Goal: Navigation & Orientation: Find specific page/section

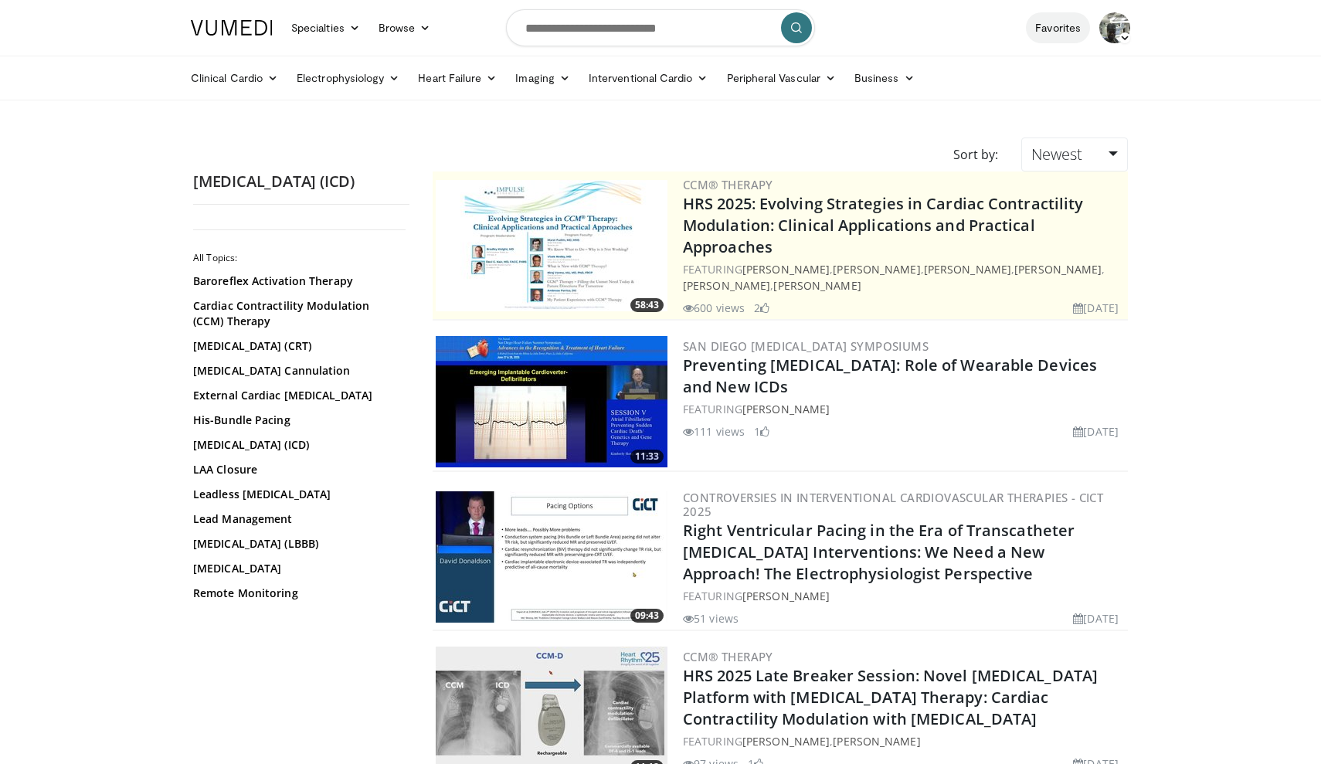
click at [1077, 28] on link "Favorites" at bounding box center [1058, 27] width 64 height 31
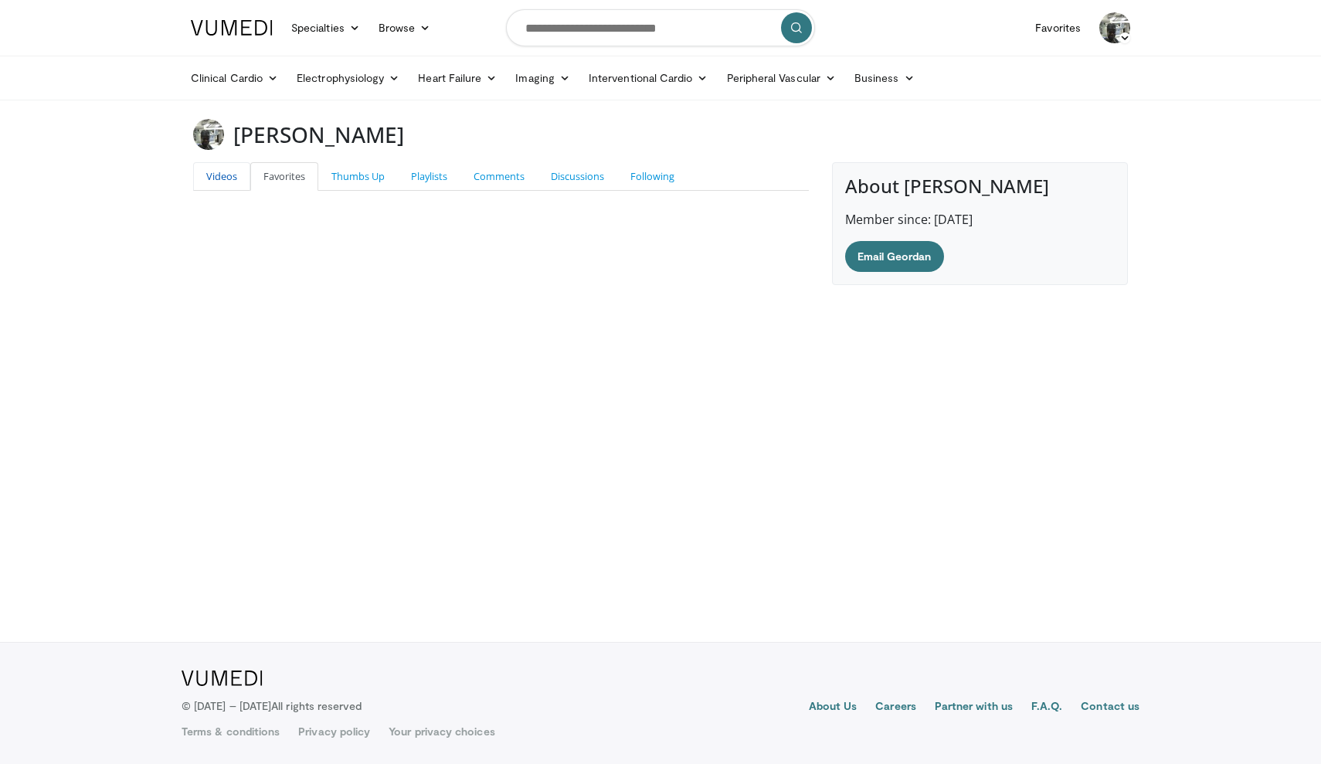
click at [230, 178] on link "Videos" at bounding box center [221, 176] width 57 height 29
click at [430, 183] on link "Playlists" at bounding box center [429, 176] width 63 height 29
click at [907, 74] on icon at bounding box center [909, 78] width 11 height 11
click at [1108, 29] on img at bounding box center [1114, 27] width 31 height 31
click at [687, 135] on div "Geordan Guevara" at bounding box center [661, 134] width 958 height 31
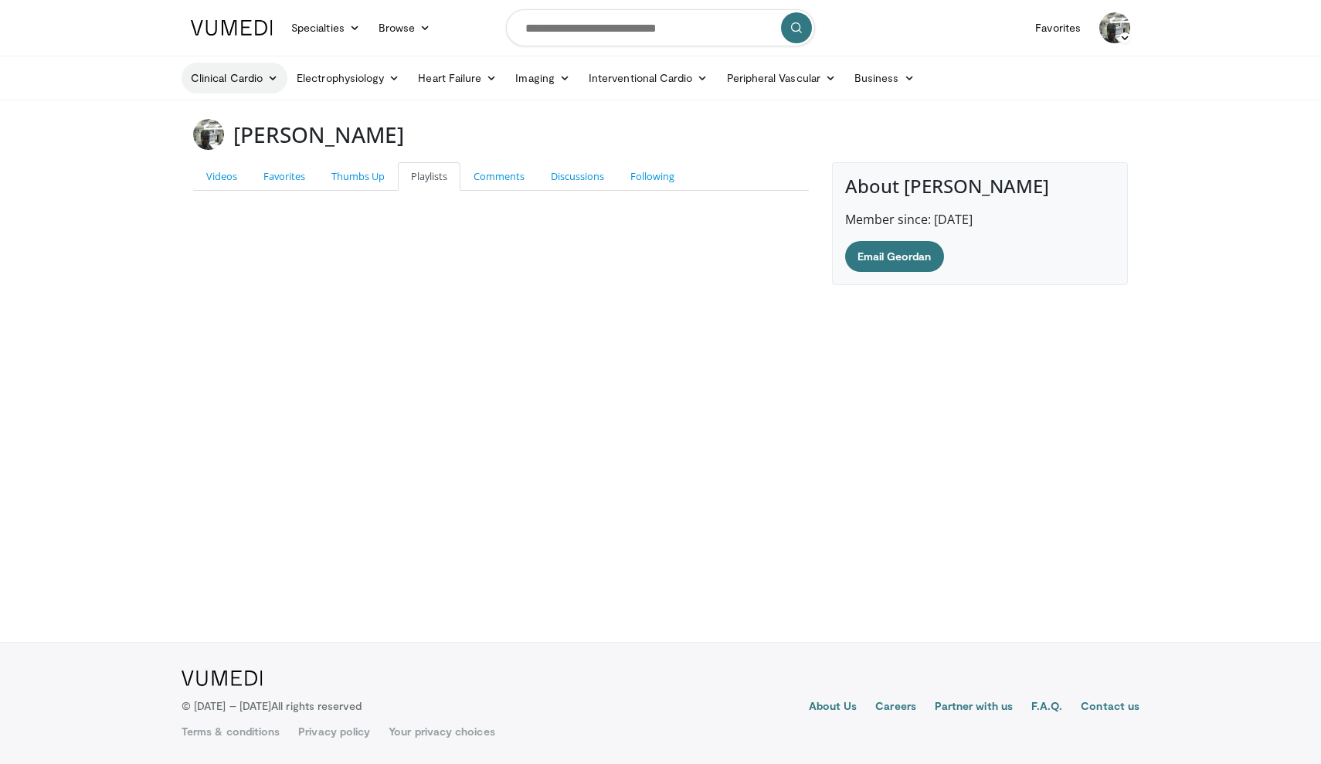
click at [244, 79] on link "Clinical Cardio" at bounding box center [235, 78] width 106 height 31
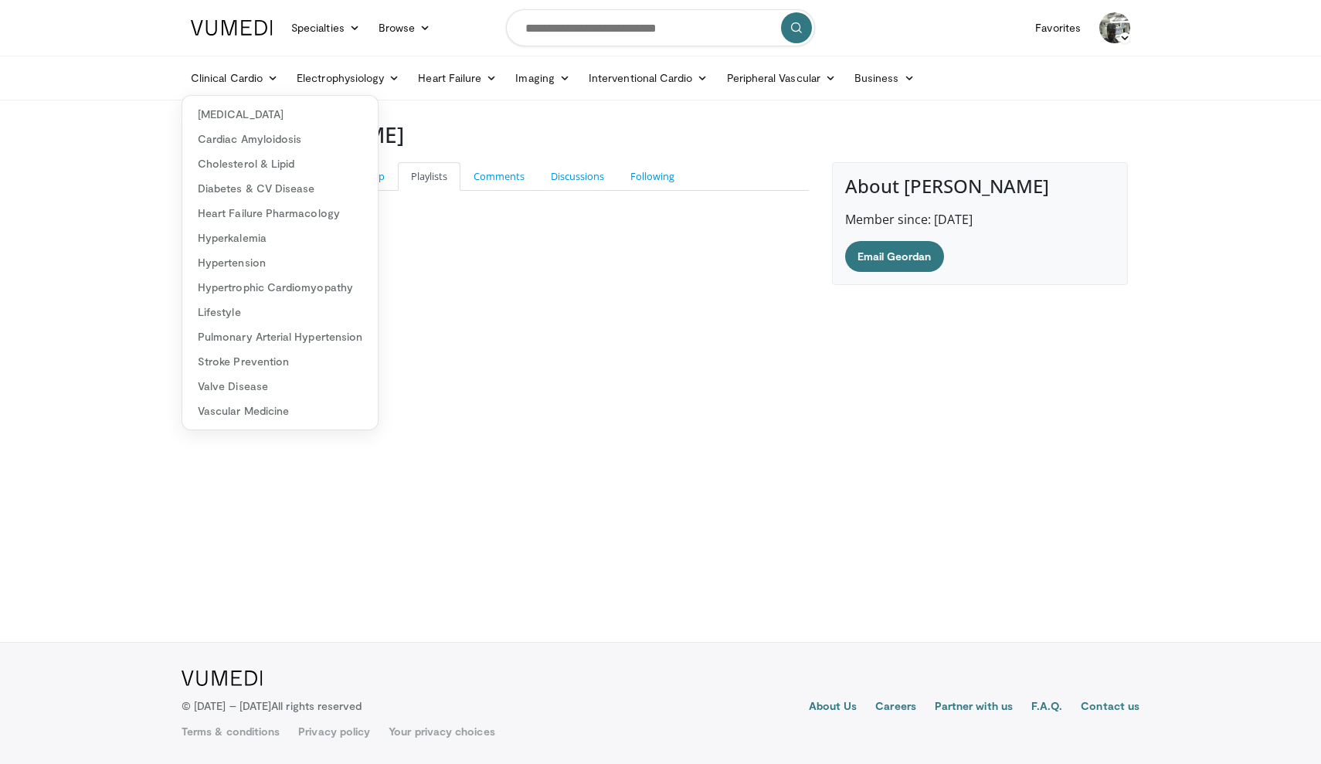
click at [479, 29] on nav "Specialties Adult & Family Medicine Allergy, Asthma, Immunology Anesthesiology …" at bounding box center [661, 28] width 958 height 56
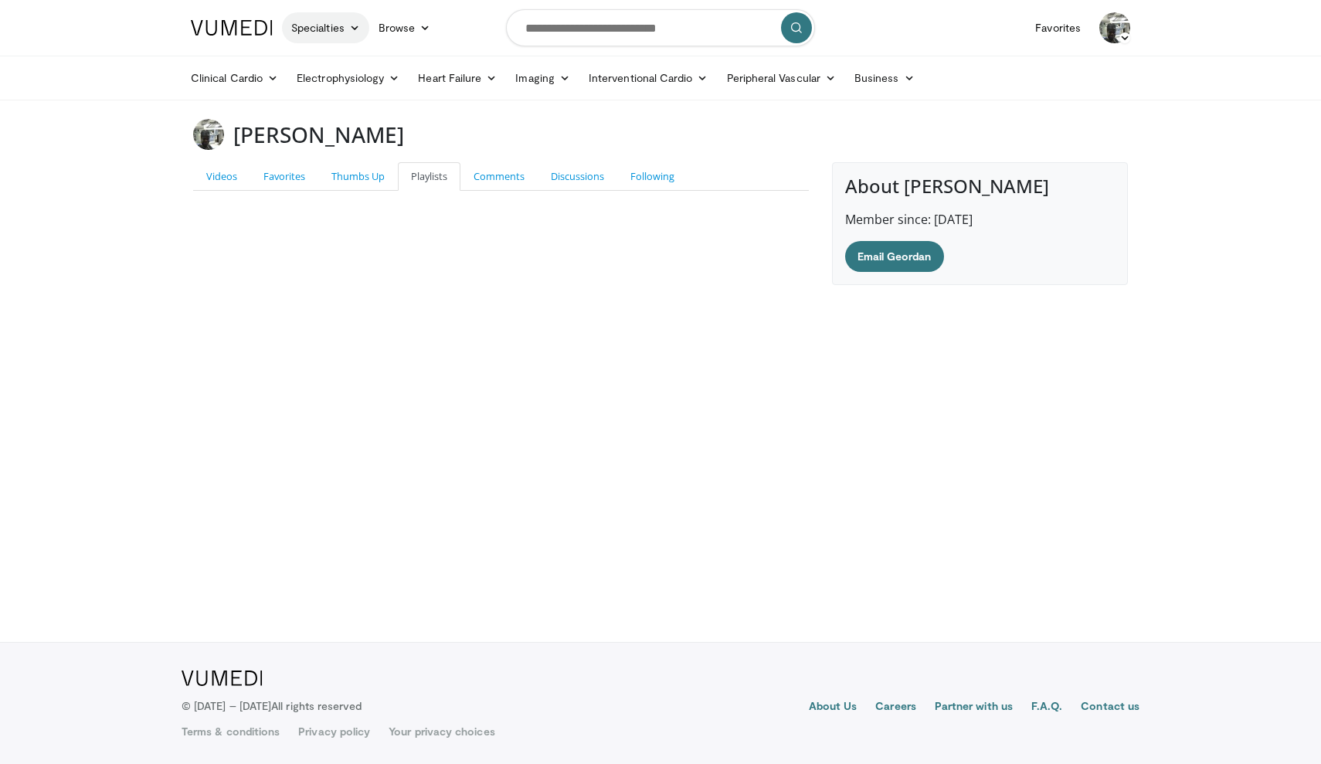
click at [359, 24] on icon at bounding box center [354, 27] width 11 height 11
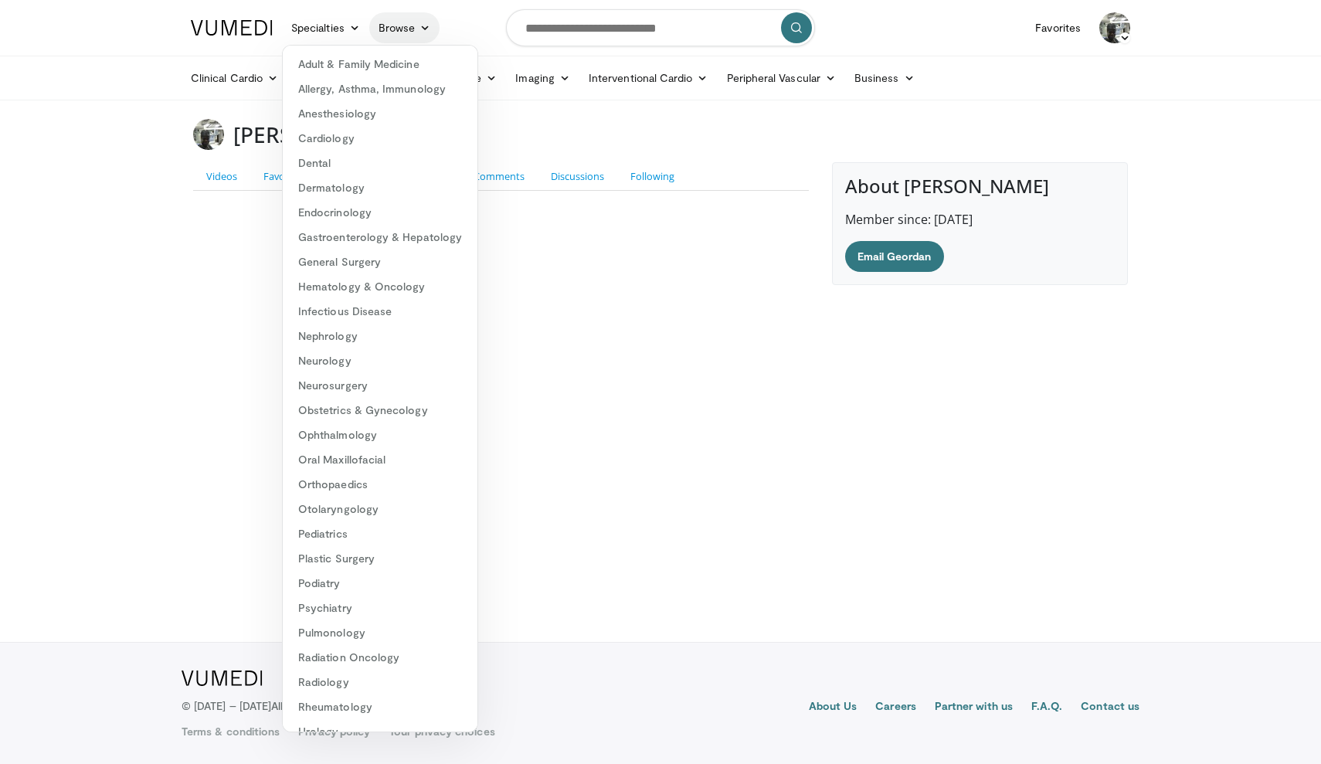
click at [435, 20] on link "Browse" at bounding box center [404, 27] width 71 height 31
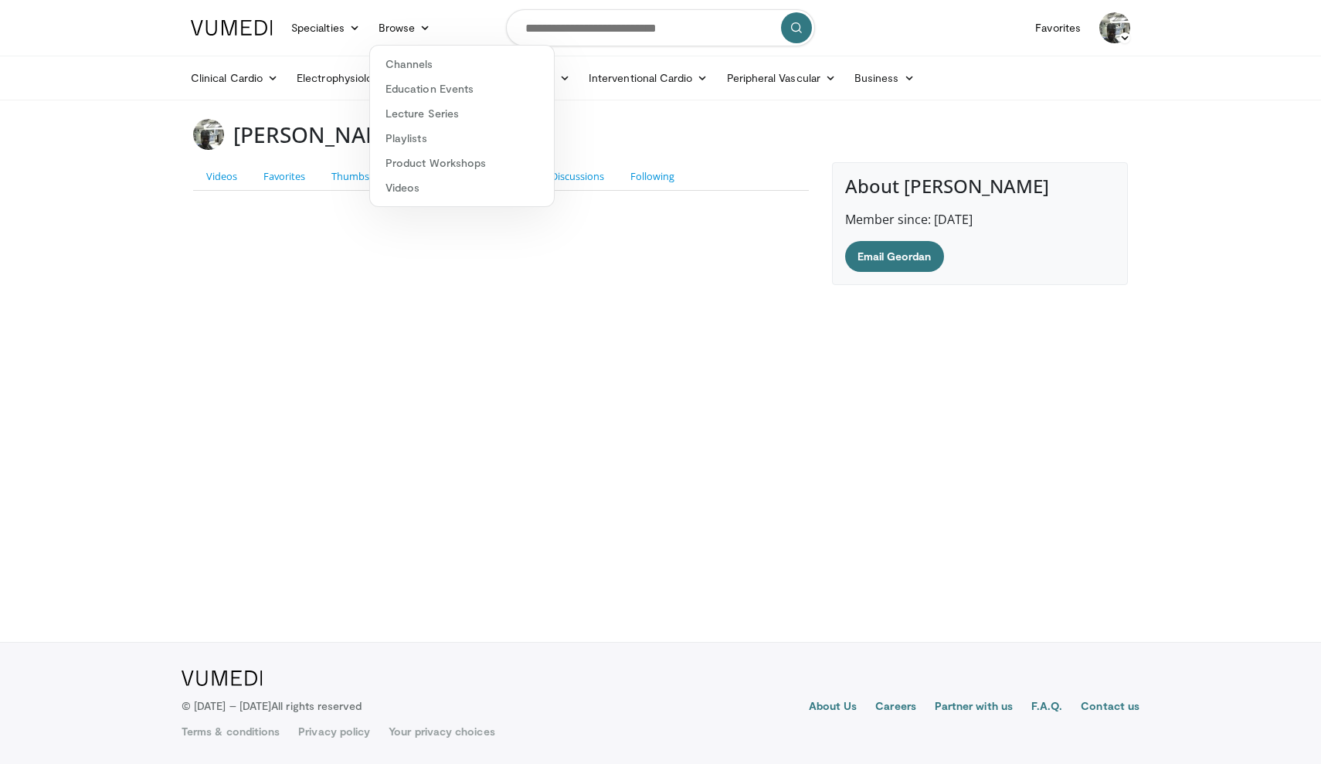
click at [756, 470] on body "Specialties Adult & Family Medicine Allergy, Asthma, Immunology Anesthesiology …" at bounding box center [660, 382] width 1321 height 764
click at [559, 72] on link "Imaging" at bounding box center [542, 78] width 73 height 31
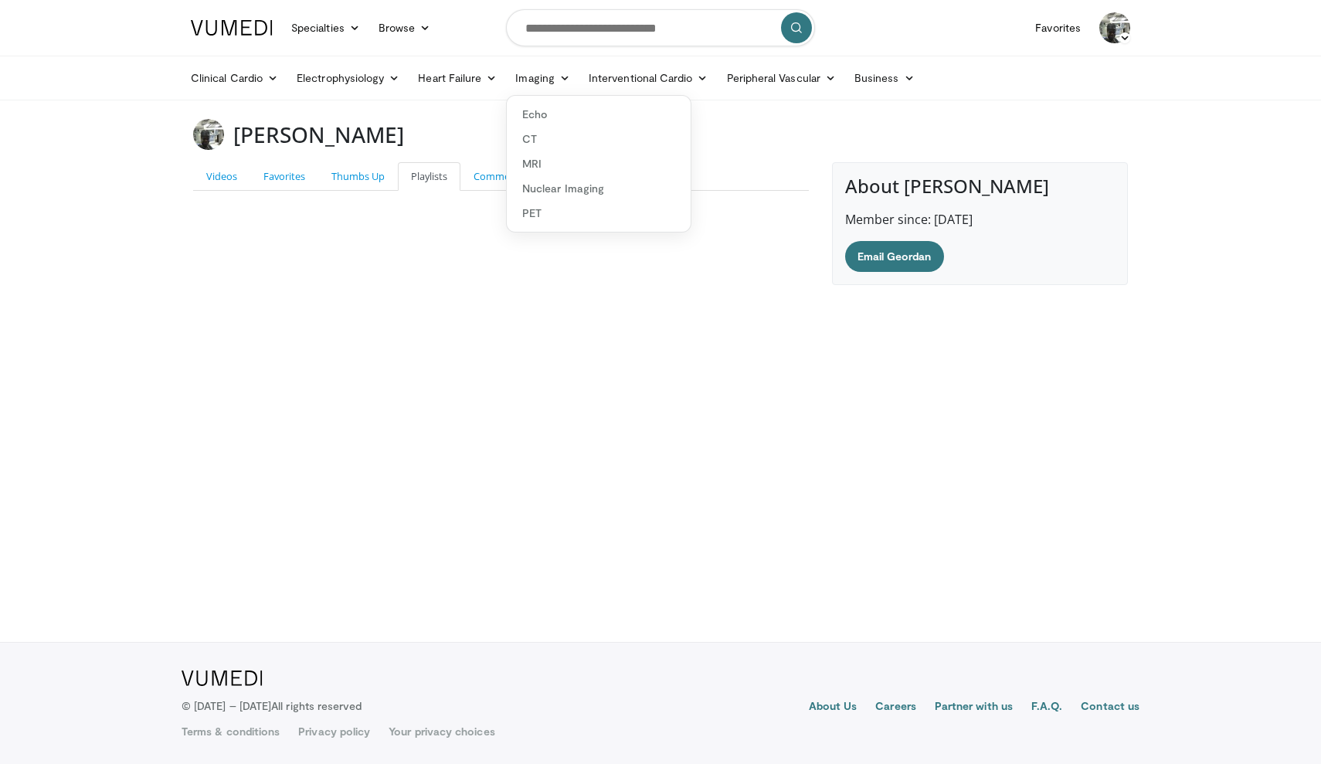
click at [485, 285] on body "Specialties Adult & Family Medicine Allergy, Asthma, Immunology Anesthesiology …" at bounding box center [660, 382] width 1321 height 764
